Goal: Book appointment/travel/reservation

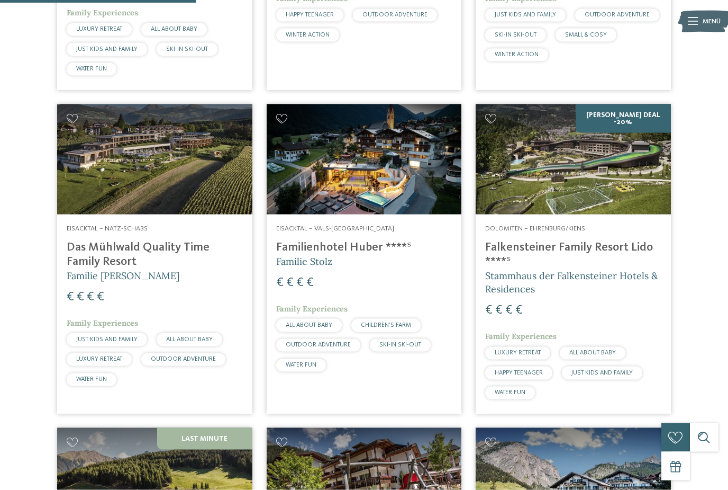
scroll to position [824, 0]
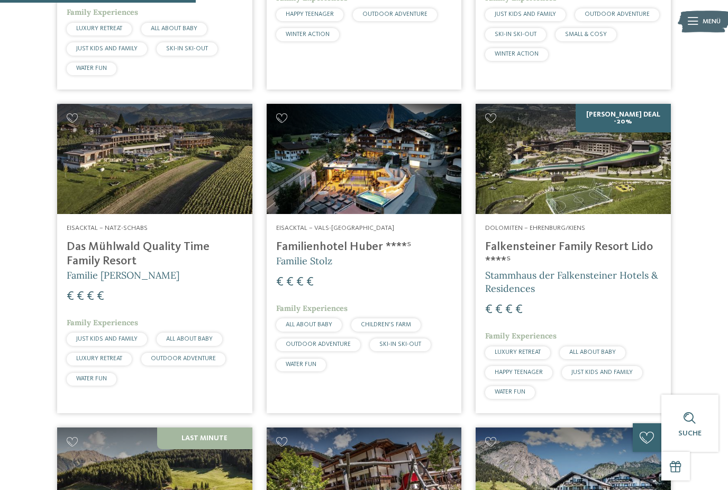
click at [602, 148] on img at bounding box center [573, 159] width 195 height 110
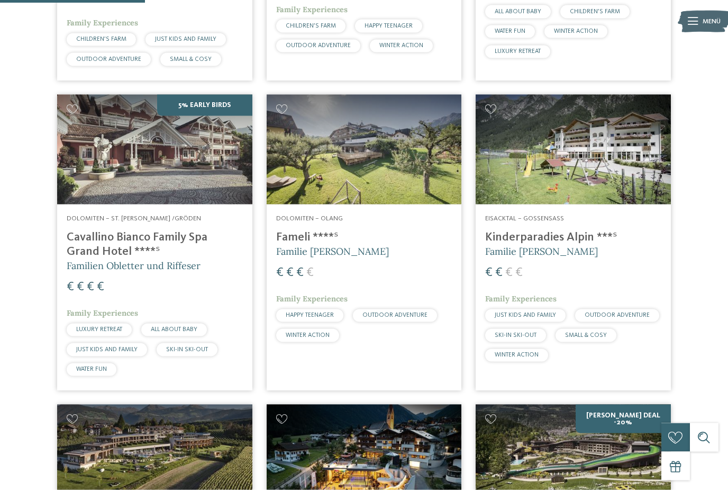
scroll to position [0, 0]
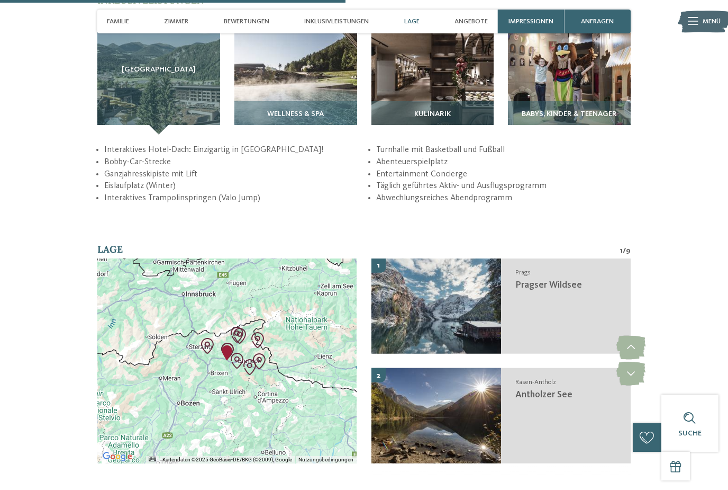
scroll to position [1526, 0]
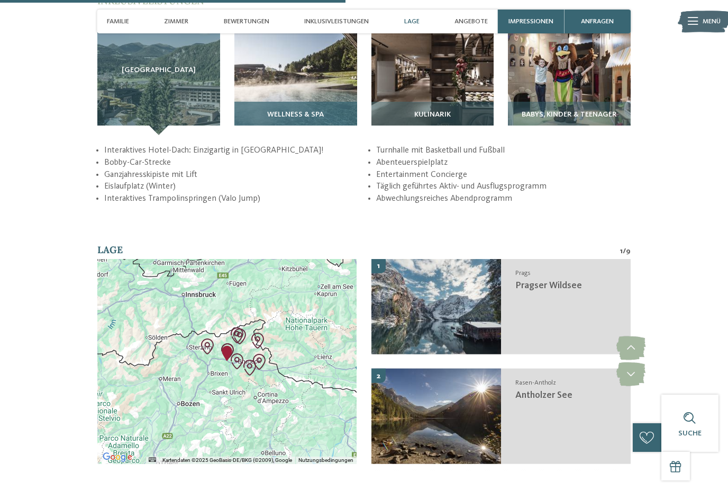
click at [312, 102] on img at bounding box center [295, 73] width 123 height 123
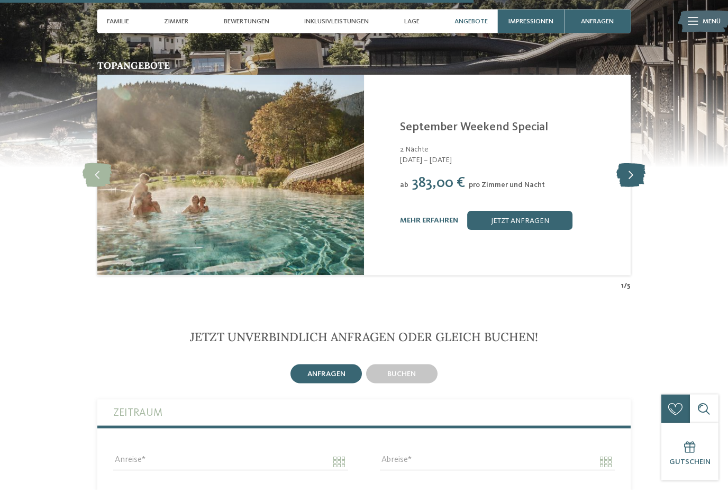
click at [632, 187] on icon at bounding box center [631, 176] width 29 height 24
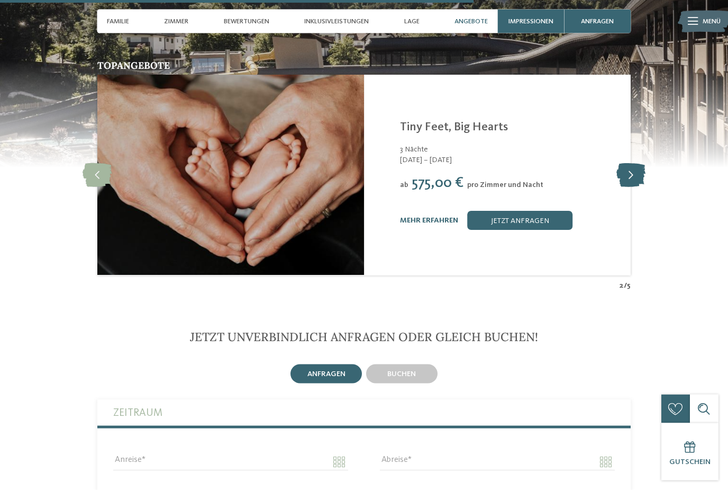
scroll to position [2090, 0]
click at [634, 187] on icon at bounding box center [631, 175] width 29 height 24
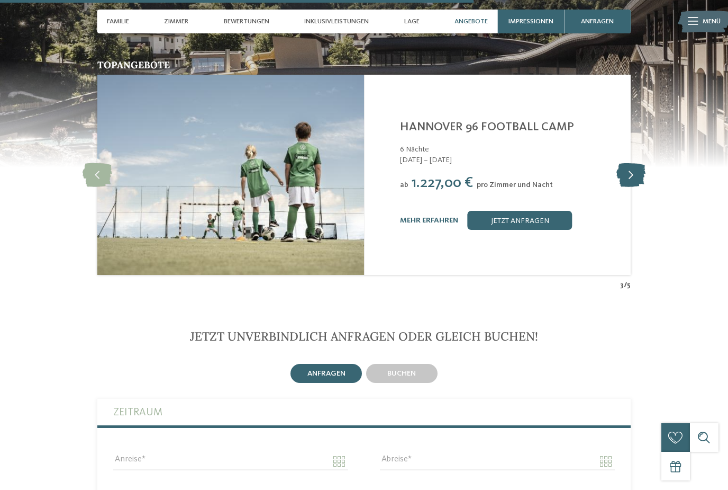
click at [630, 187] on icon at bounding box center [631, 175] width 29 height 24
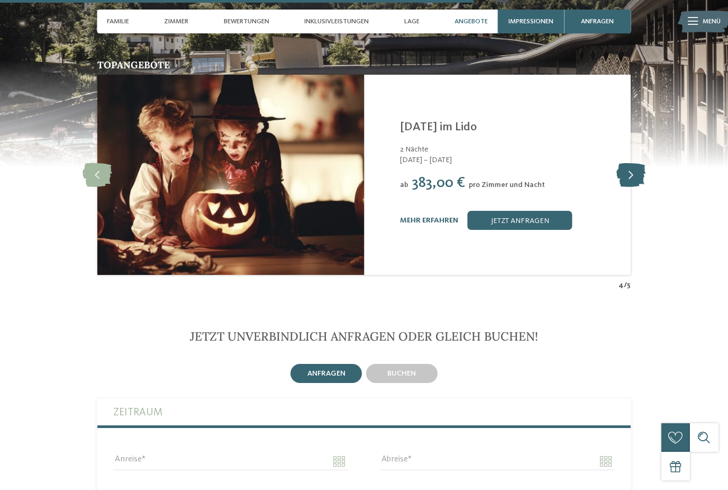
click at [628, 187] on icon at bounding box center [631, 175] width 29 height 24
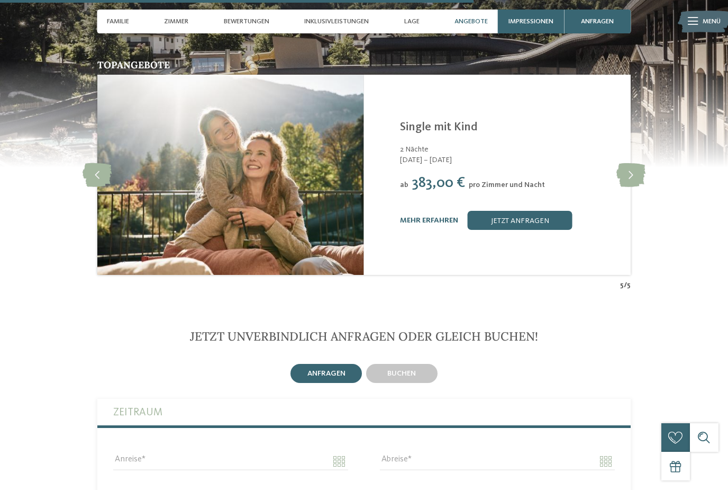
click at [648, 64] on img at bounding box center [364, 59] width 728 height 214
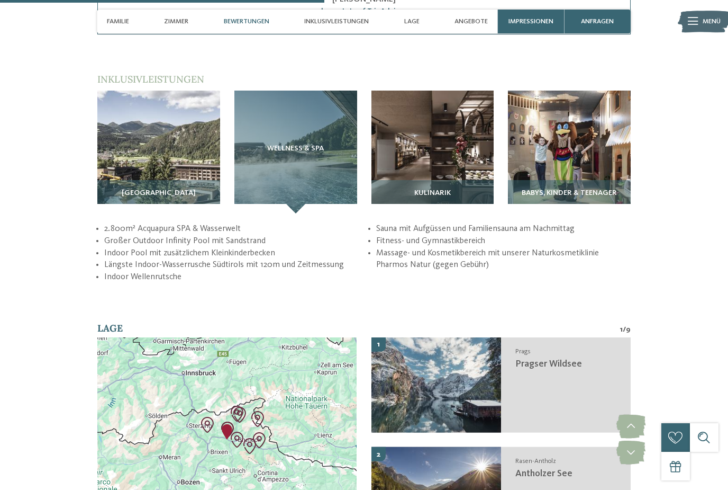
scroll to position [1434, 0]
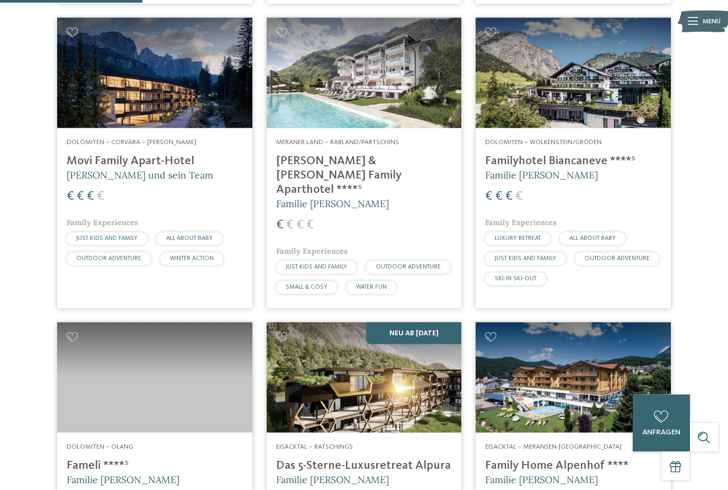
scroll to position [592, 0]
